Goal: Task Accomplishment & Management: Complete application form

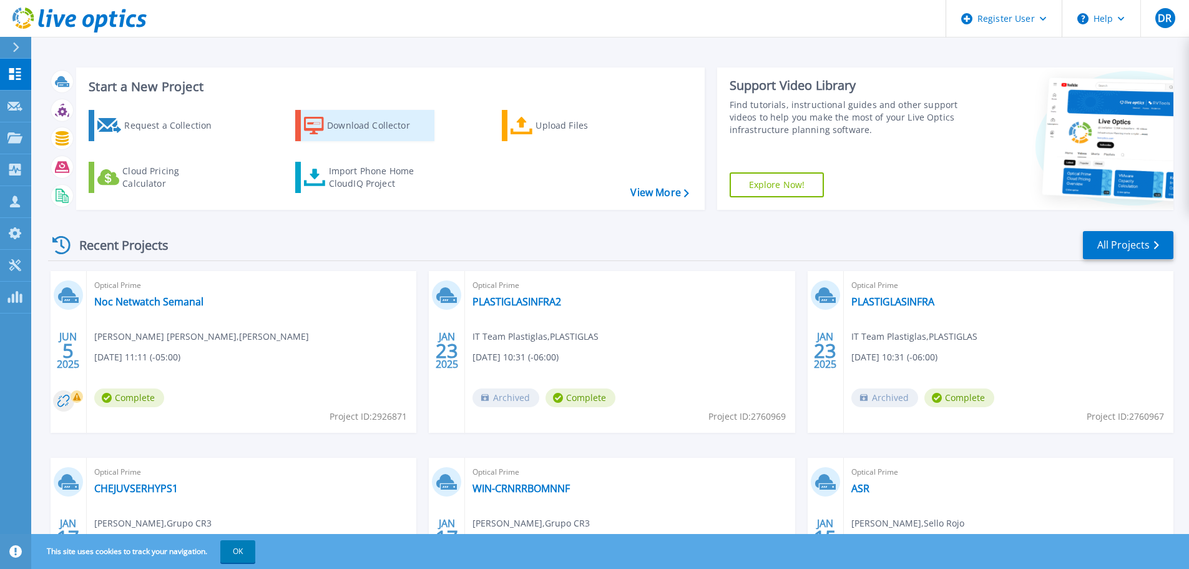
click at [333, 124] on div "Download Collector" at bounding box center [377, 125] width 100 height 25
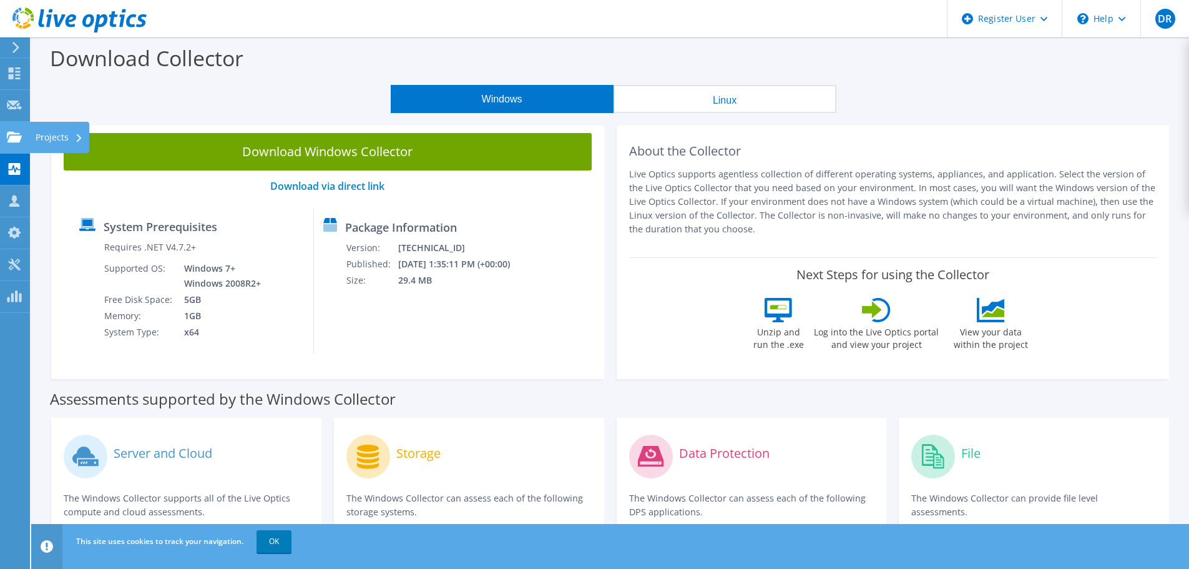
click at [16, 134] on use at bounding box center [14, 136] width 15 height 11
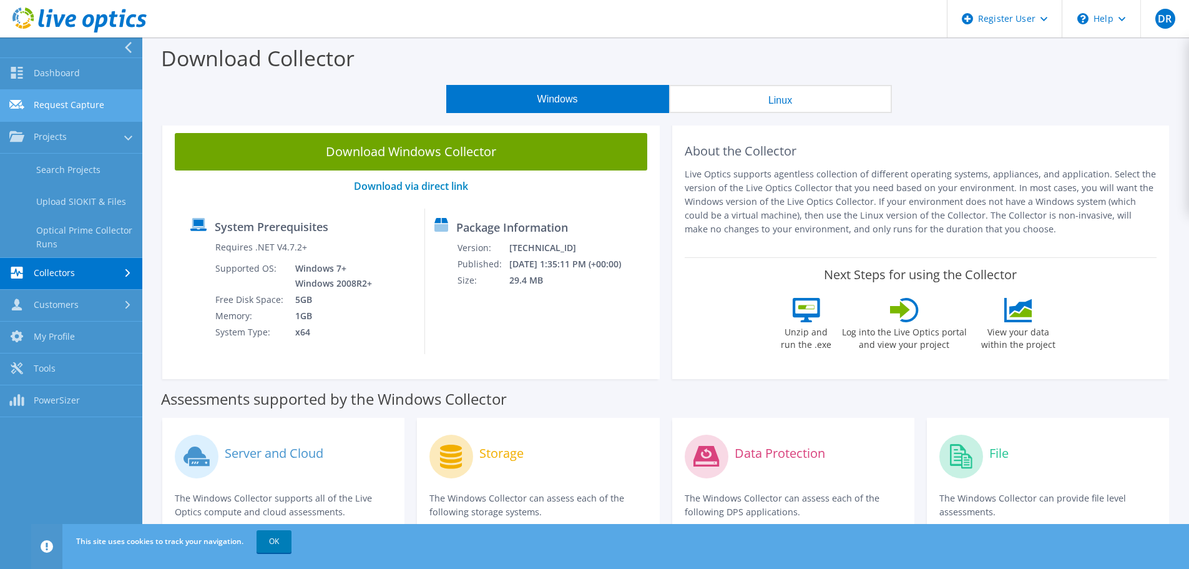
click at [101, 101] on link "Request Capture" at bounding box center [71, 106] width 142 height 32
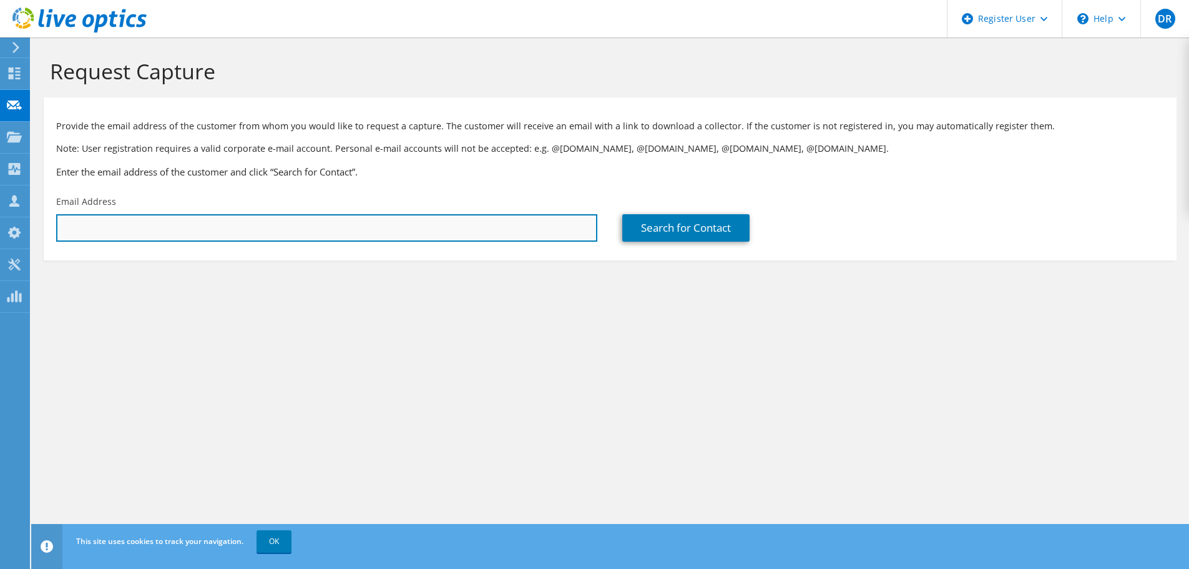
click at [252, 232] on input "text" at bounding box center [326, 227] width 541 height 27
click at [170, 231] on input "text" at bounding box center [326, 227] width 541 height 27
paste input "raulb@automatik.com.mx"
type input "raulb@automatik.com.mx"
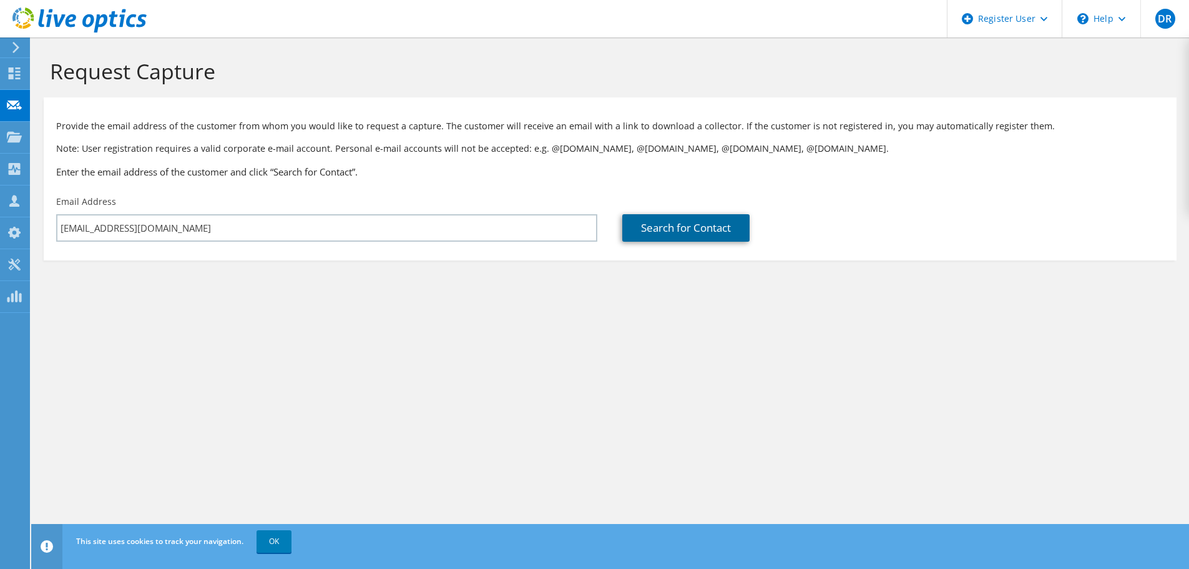
click at [681, 237] on link "Search for Contact" at bounding box center [685, 227] width 127 height 27
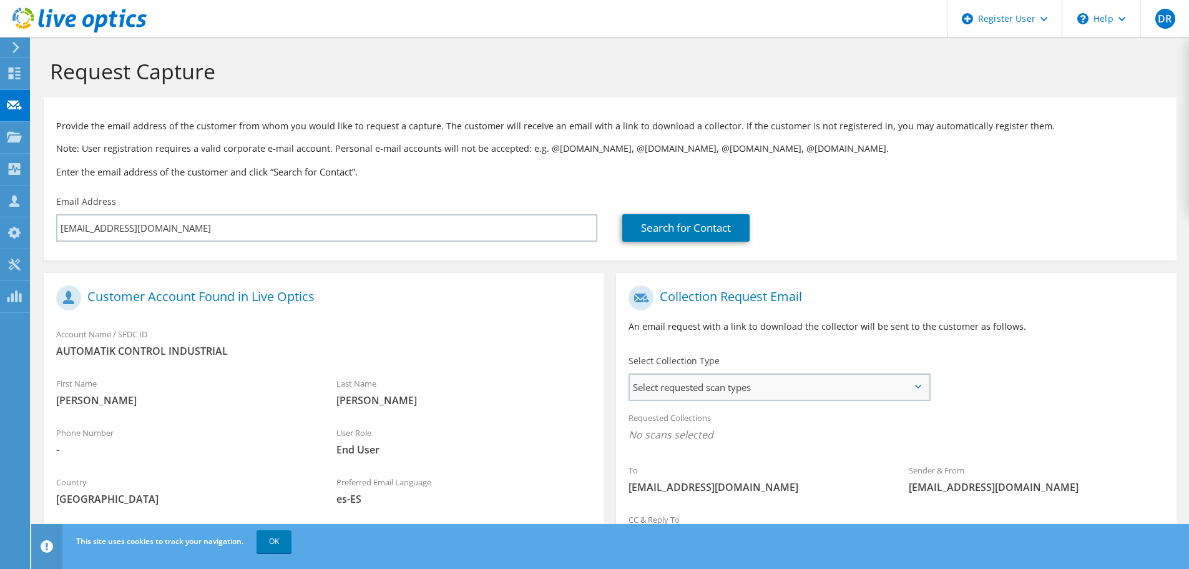
click at [690, 378] on span "Select requested scan types" at bounding box center [779, 386] width 299 height 25
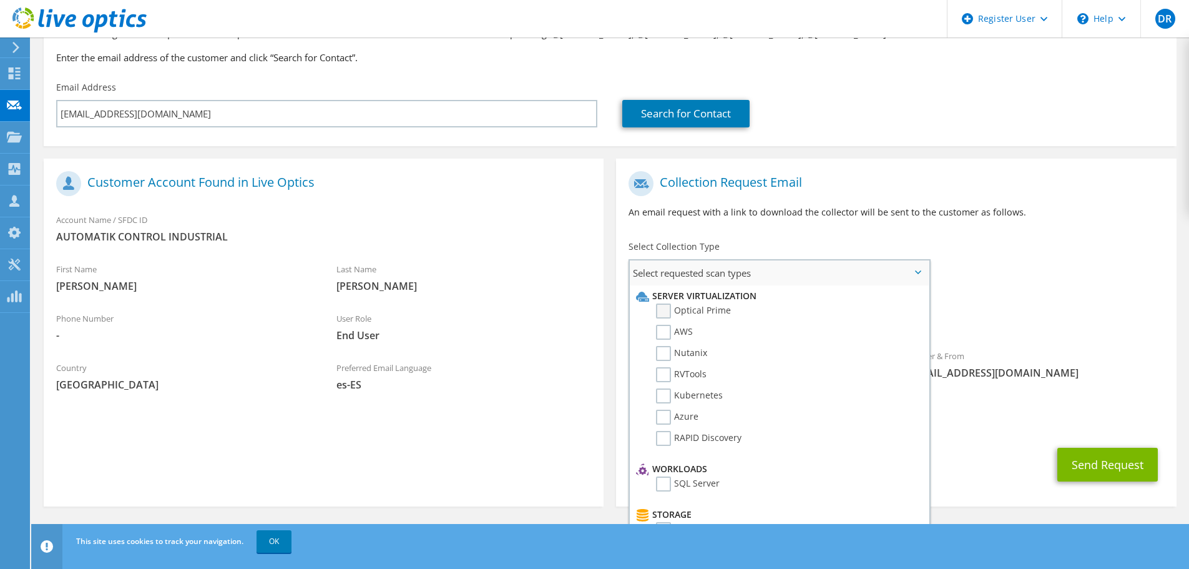
click at [668, 307] on label "Optical Prime" at bounding box center [693, 310] width 75 height 15
click at [0, 0] on input "Optical Prime" at bounding box center [0, 0] width 0 height 0
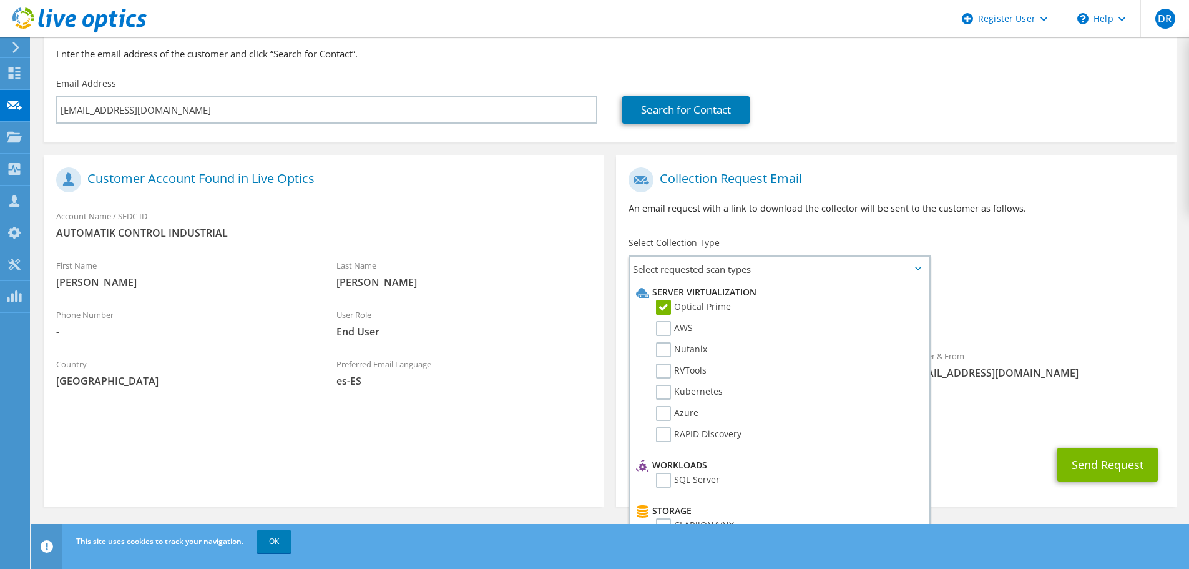
click at [1017, 244] on div "To raulb@automatik.com.mx Sender & From liveoptics@liveoptics.com" at bounding box center [896, 276] width 560 height 231
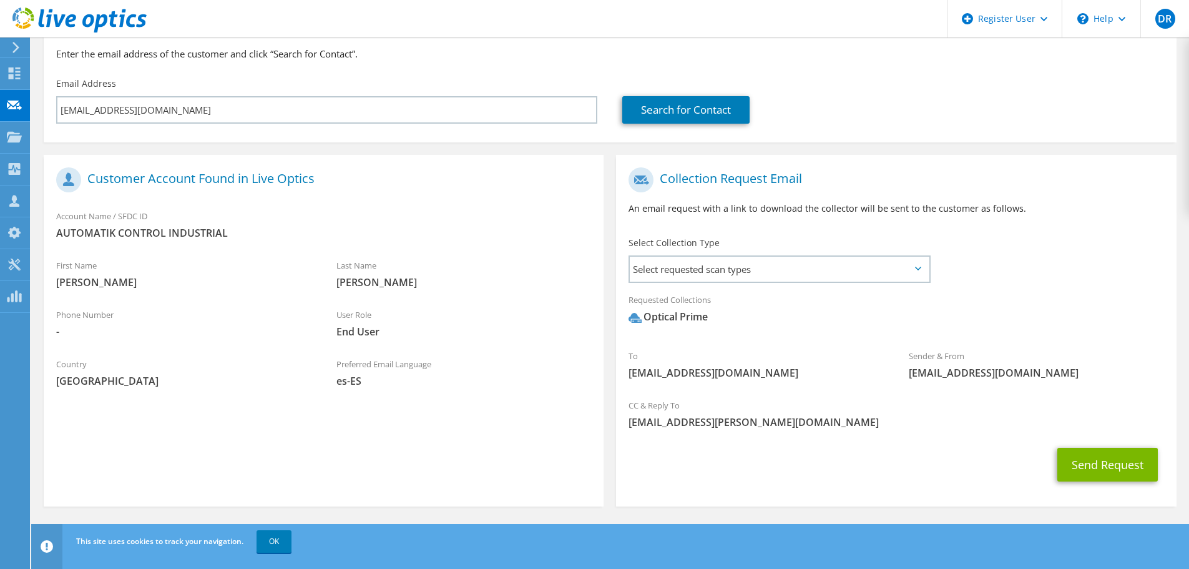
click at [1072, 444] on div "Send Request" at bounding box center [896, 464] width 560 height 46
click at [1082, 464] on button "Send Request" at bounding box center [1107, 465] width 100 height 34
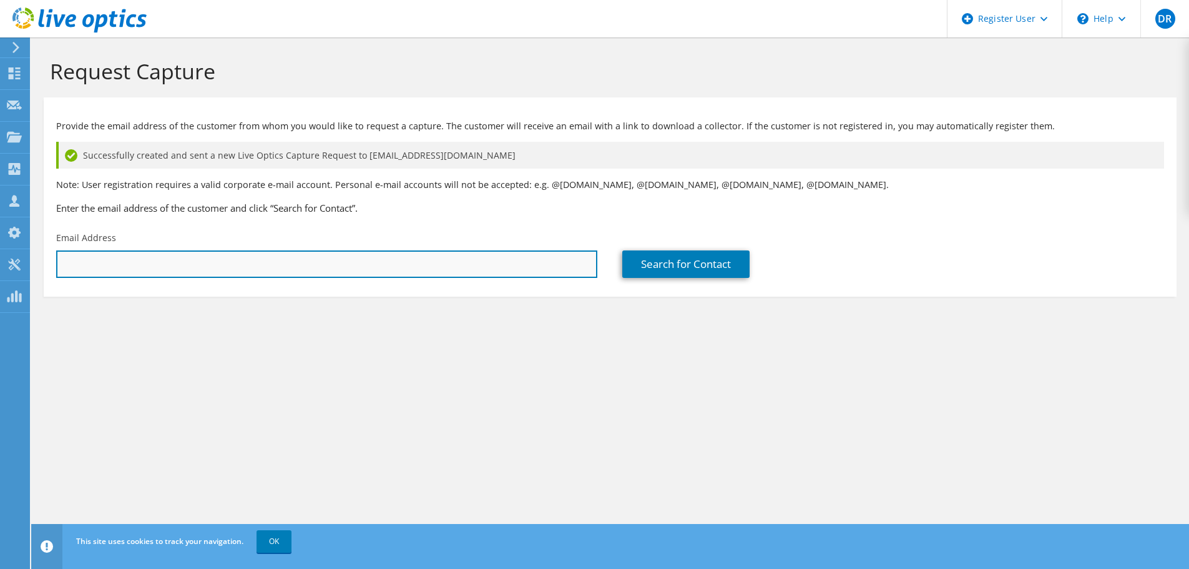
click at [156, 273] on input "text" at bounding box center [326, 263] width 541 height 27
click at [266, 270] on input "text" at bounding box center [326, 263] width 541 height 27
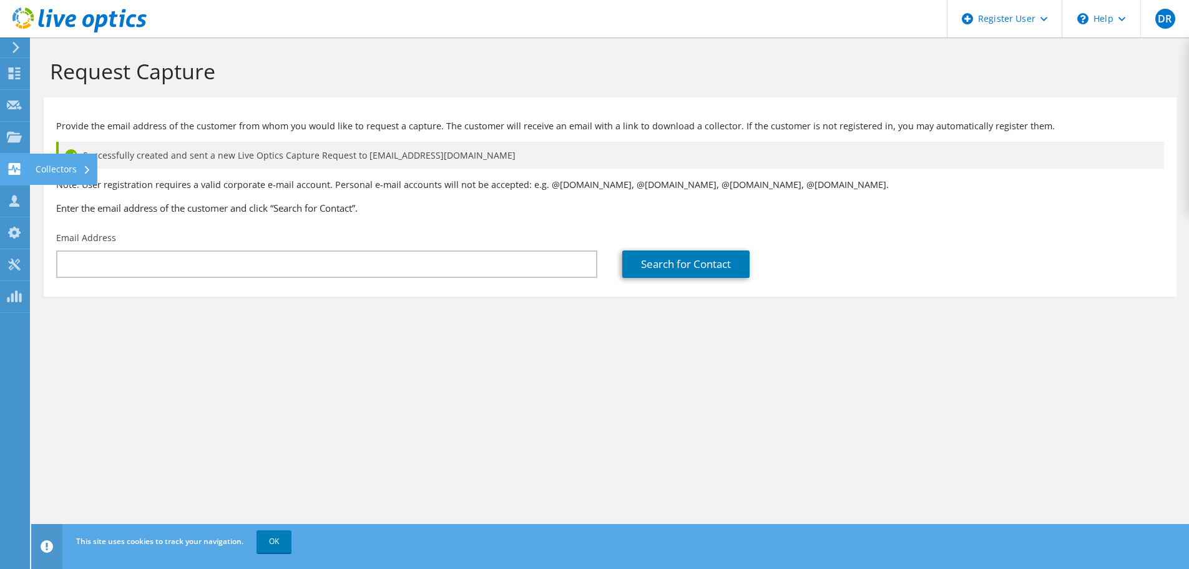
click at [14, 168] on icon at bounding box center [14, 169] width 15 height 12
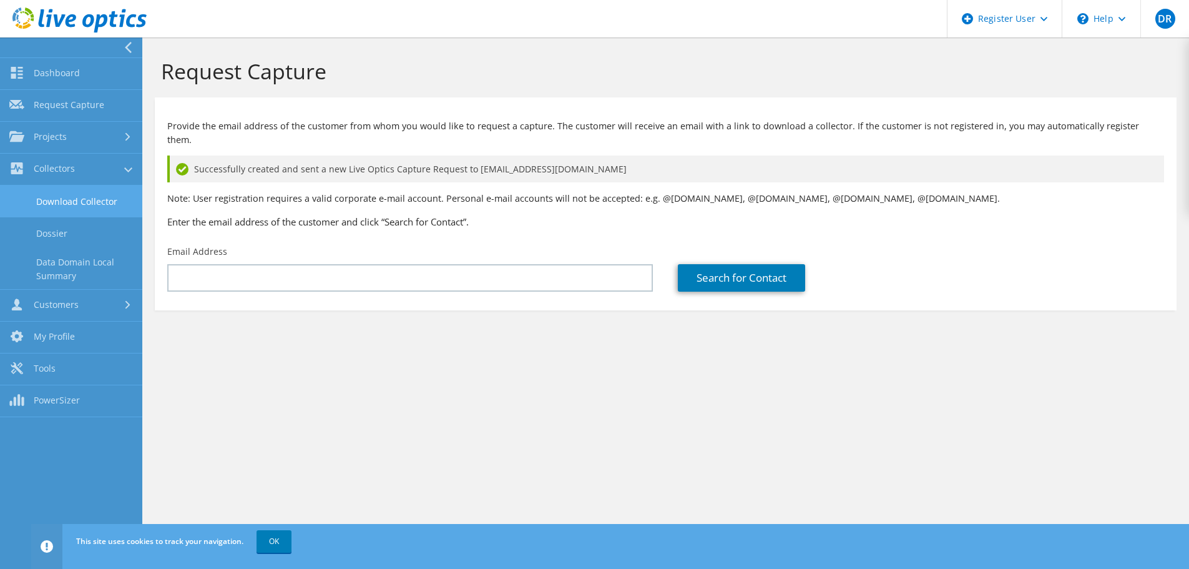
click at [52, 198] on link "Download Collector" at bounding box center [71, 201] width 142 height 32
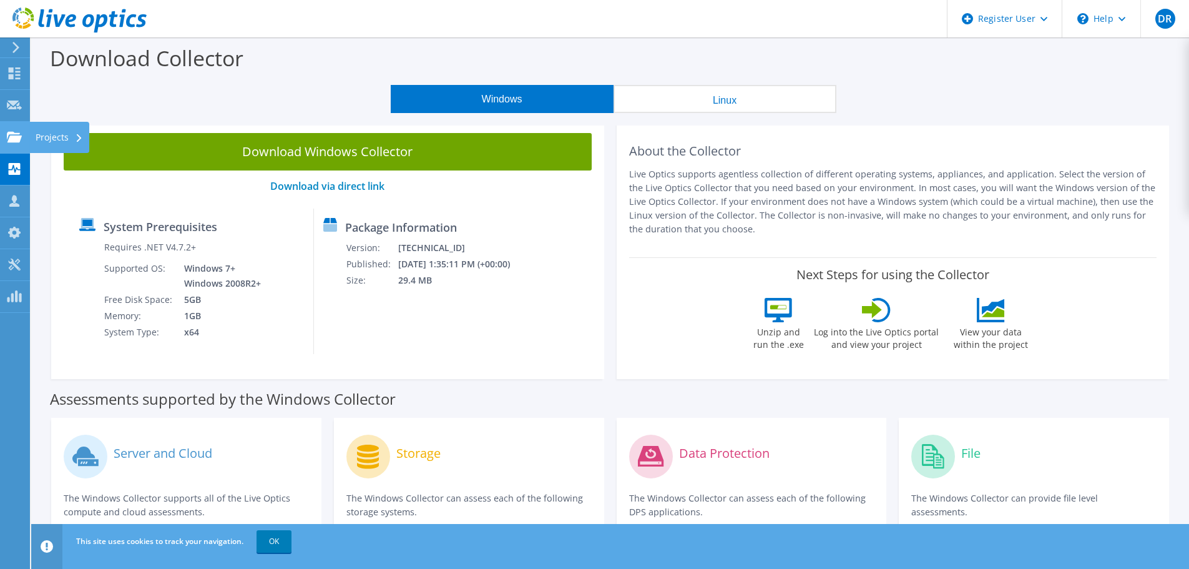
click at [16, 131] on icon at bounding box center [14, 137] width 15 height 12
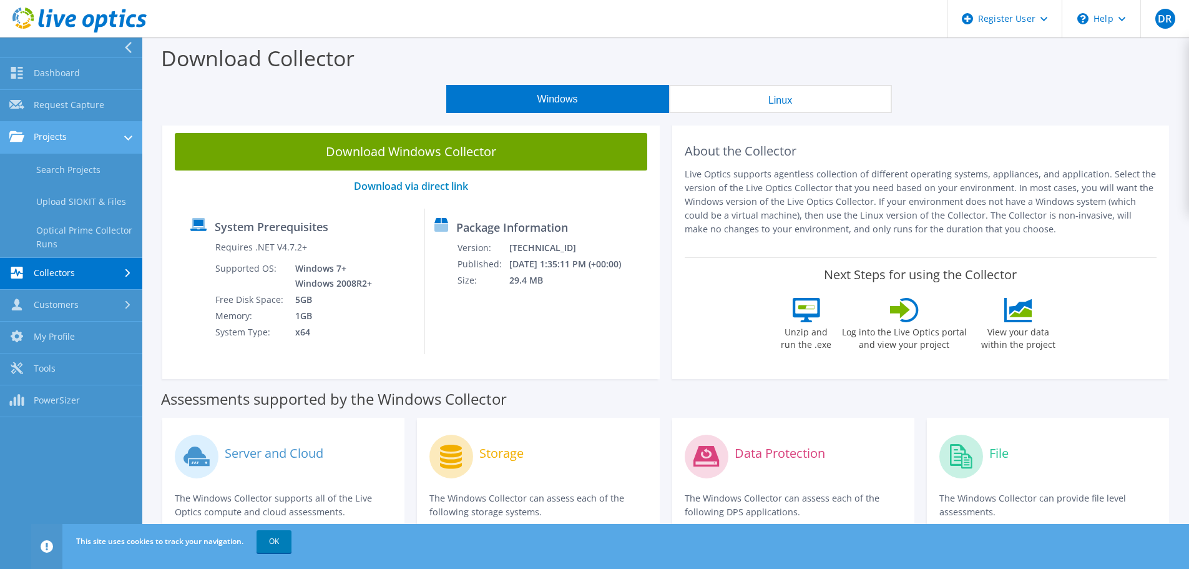
click at [46, 132] on link "Projects" at bounding box center [71, 138] width 142 height 32
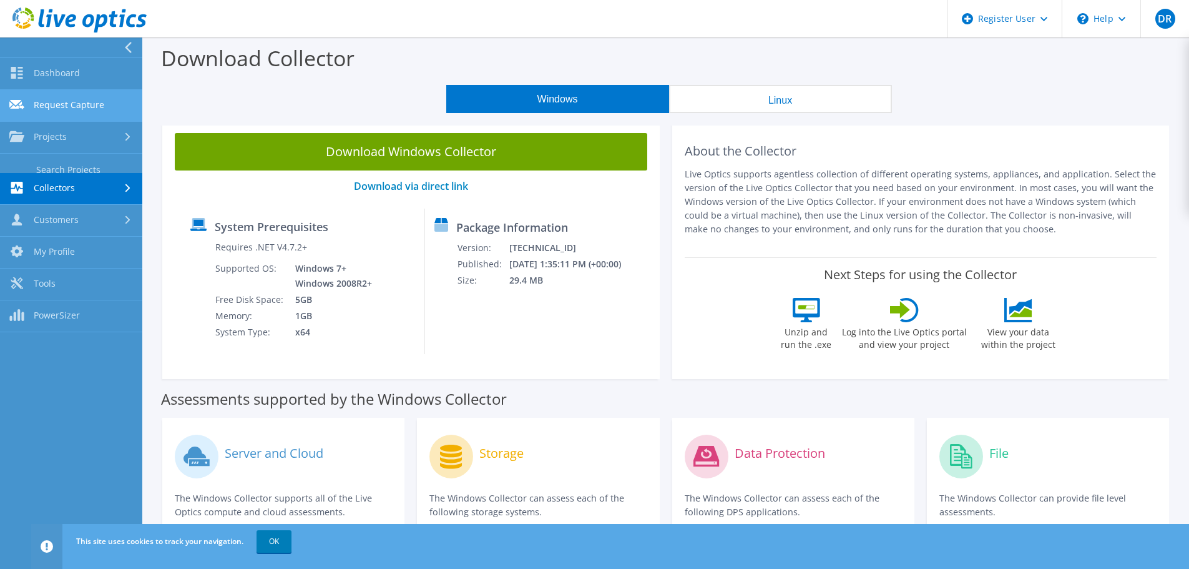
click at [50, 94] on link "Request Capture" at bounding box center [71, 106] width 142 height 32
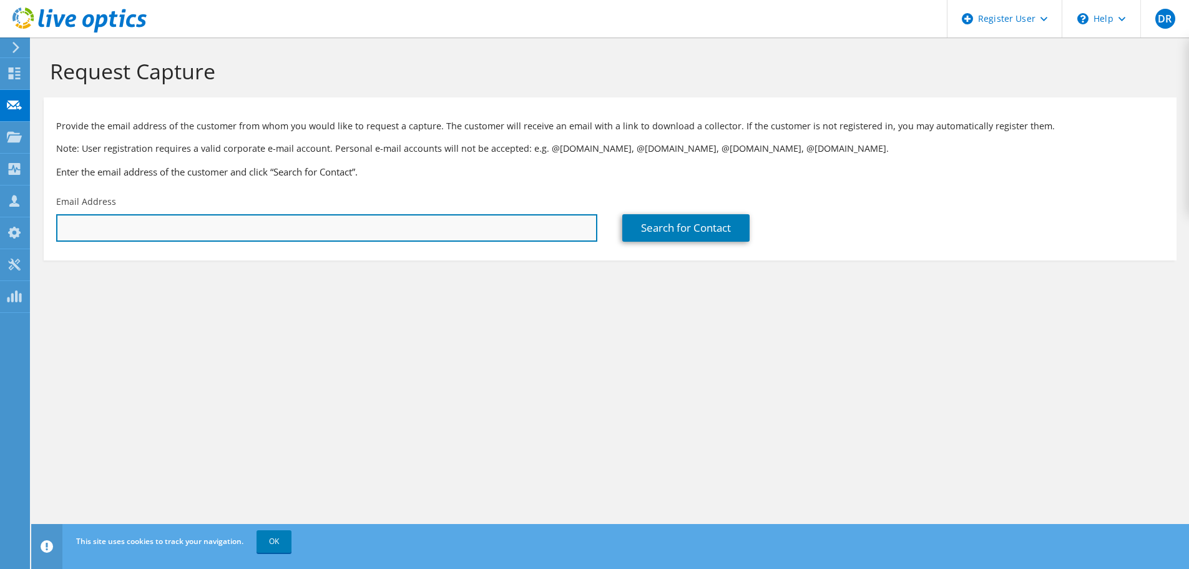
click at [459, 223] on input "text" at bounding box center [326, 227] width 541 height 27
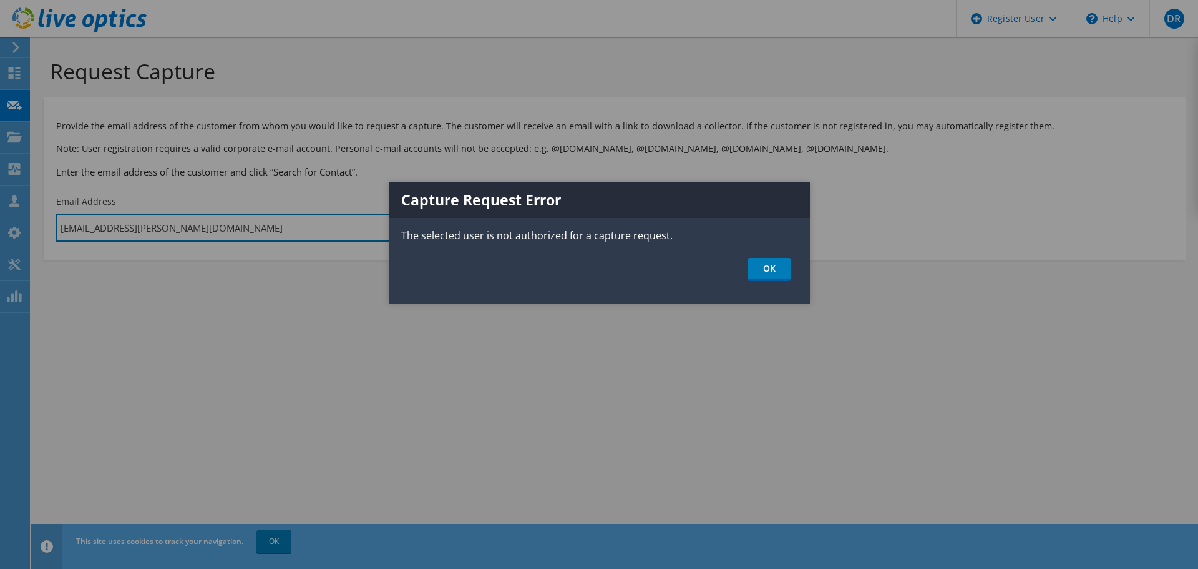
type input "diego.ruiz@dell.com"
click at [796, 271] on ul "OK" at bounding box center [599, 269] width 421 height 23
click at [780, 275] on link "OK" at bounding box center [770, 269] width 44 height 23
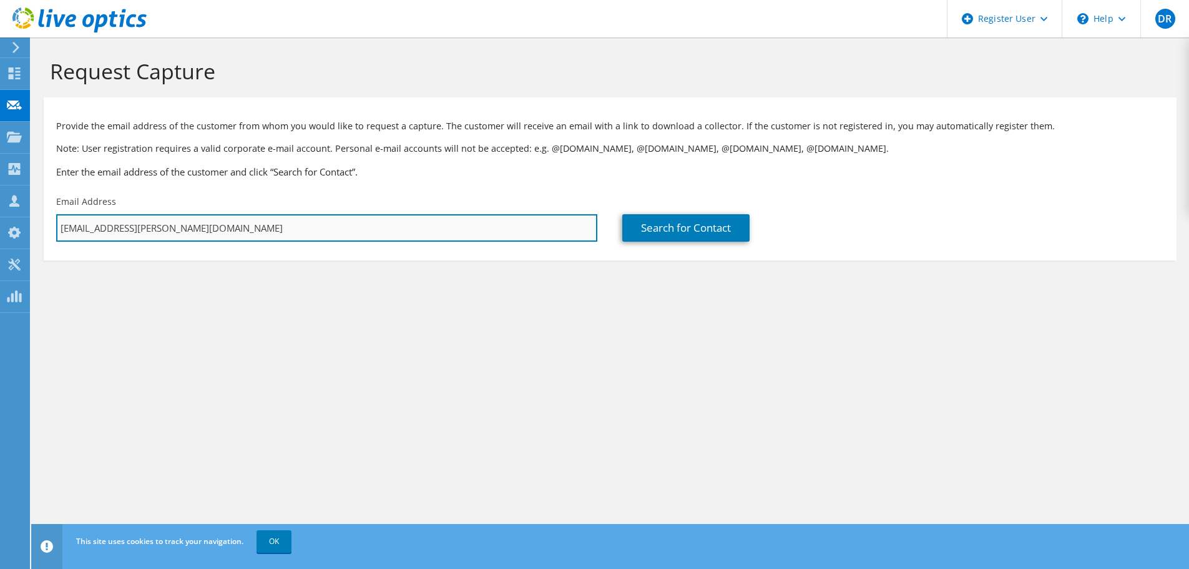
drag, startPoint x: 213, startPoint y: 229, endPoint x: 191, endPoint y: 229, distance: 21.8
click at [192, 229] on div "Request Capture Provide the email address of the customer from whom you would l…" at bounding box center [610, 302] width 1158 height 531
drag, startPoint x: 191, startPoint y: 229, endPoint x: -5, endPoint y: 217, distance: 196.4
click at [0, 217] on html "DR Dell User Diego Ruiz Diego.Ruiz@Dell.com Dell My Profile Log Out \n Help Exp…" at bounding box center [594, 284] width 1189 height 569
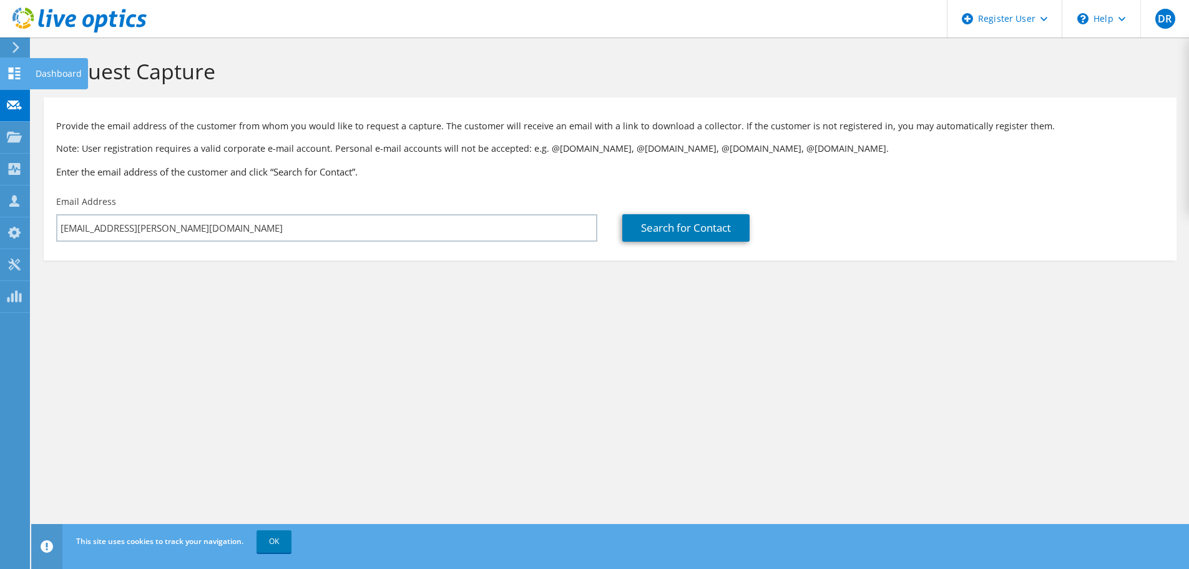
click at [11, 77] on use at bounding box center [15, 73] width 12 height 12
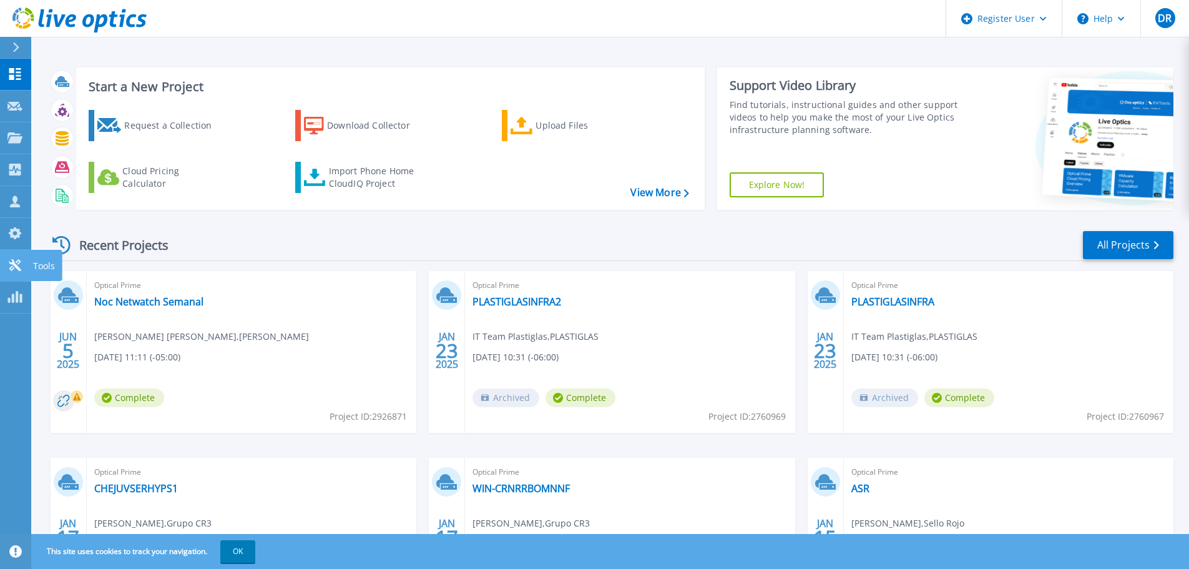
click at [12, 268] on icon at bounding box center [14, 265] width 15 height 12
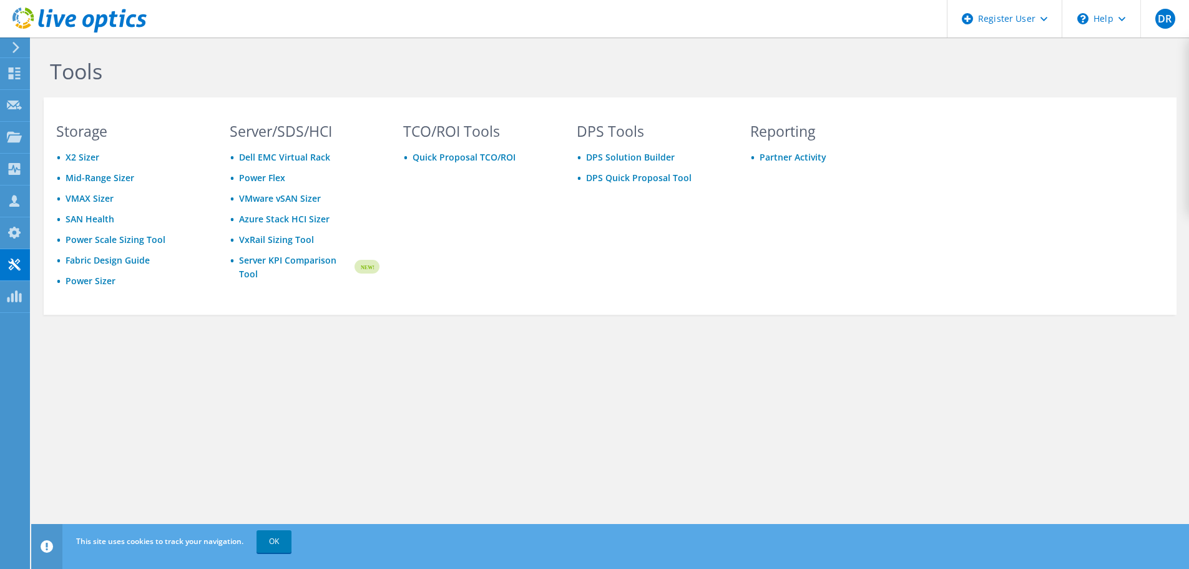
click at [524, 252] on div "TCO/ROI Tools Quick Proposal TCO/ROI" at bounding box center [478, 217] width 175 height 186
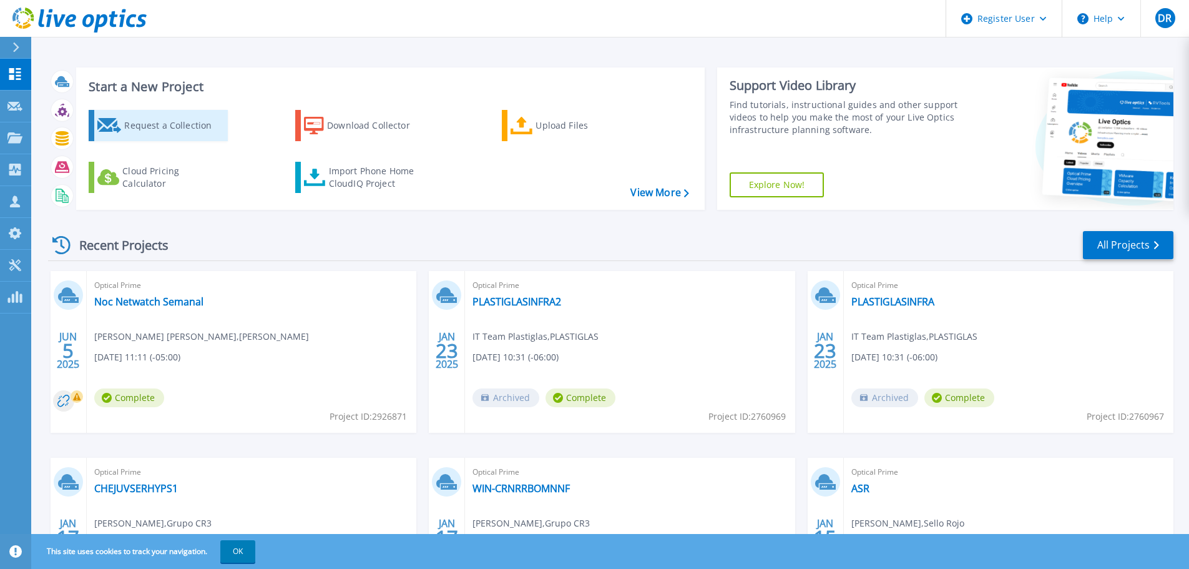
click at [137, 133] on div "Request a Collection" at bounding box center [174, 125] width 100 height 25
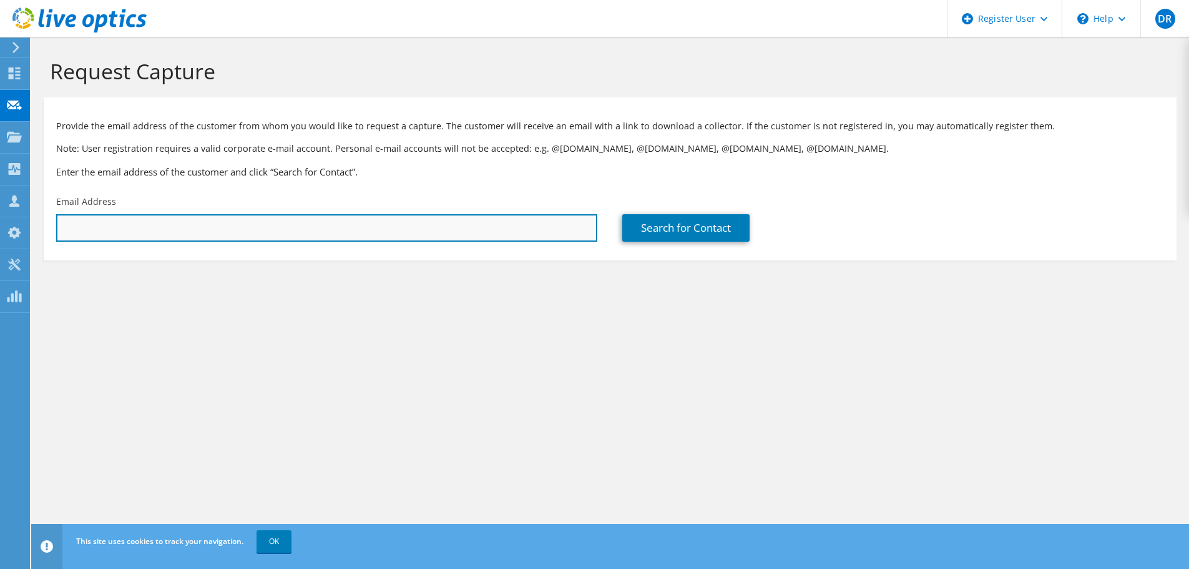
click at [203, 232] on input "text" at bounding box center [326, 227] width 541 height 27
paste input "[EMAIL_ADDRESS][PERSON_NAME][DOMAIN_NAME]"
type input "[EMAIL_ADDRESS][PERSON_NAME][DOMAIN_NAME]"
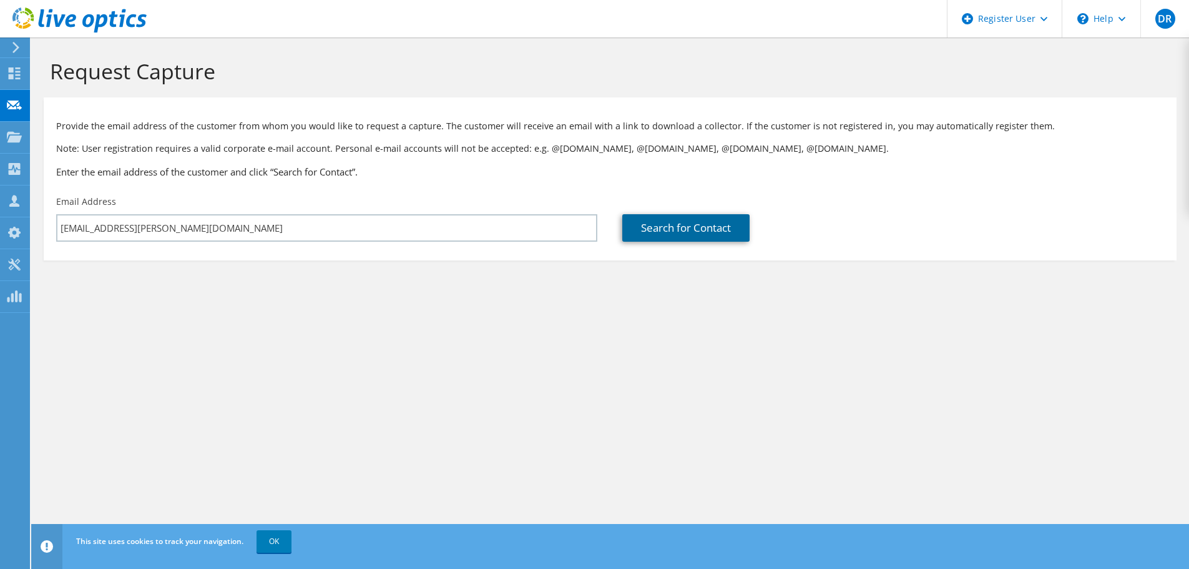
click at [712, 218] on link "Search for Contact" at bounding box center [685, 227] width 127 height 27
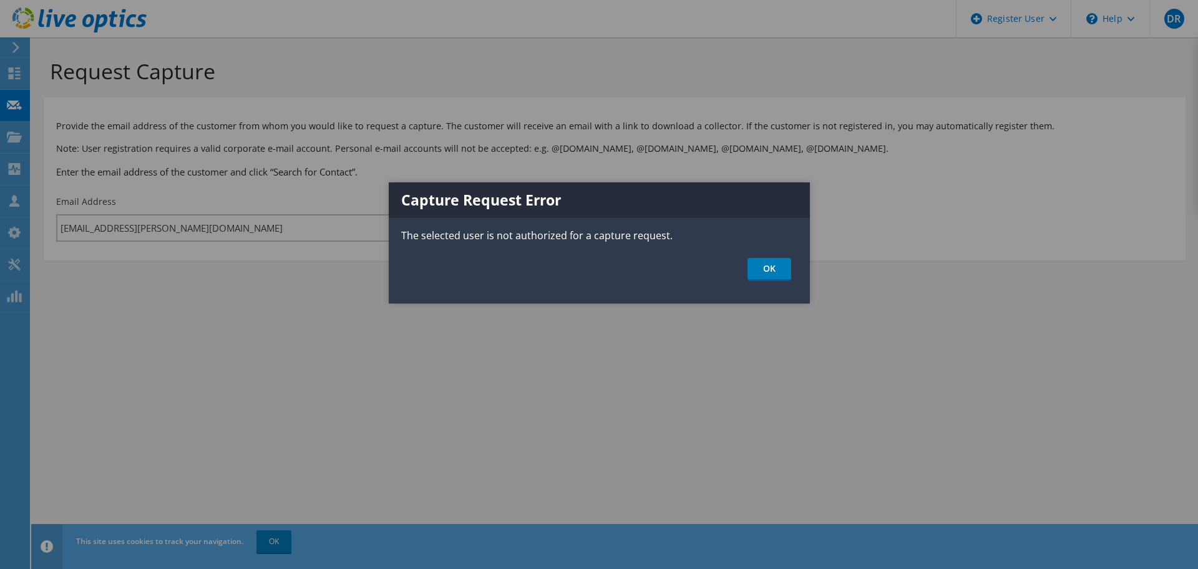
click at [781, 285] on div "Capture Request Error The selected user is not authorized for a capture request…" at bounding box center [599, 242] width 421 height 121
click at [770, 267] on link "OK" at bounding box center [770, 269] width 44 height 23
